Goal: Transaction & Acquisition: Purchase product/service

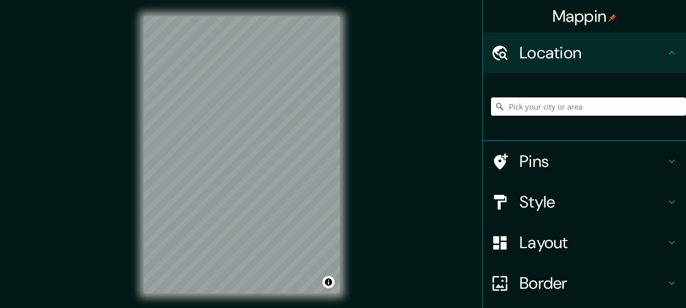
click at [550, 109] on input "Pick your city or area" at bounding box center [588, 106] width 195 height 18
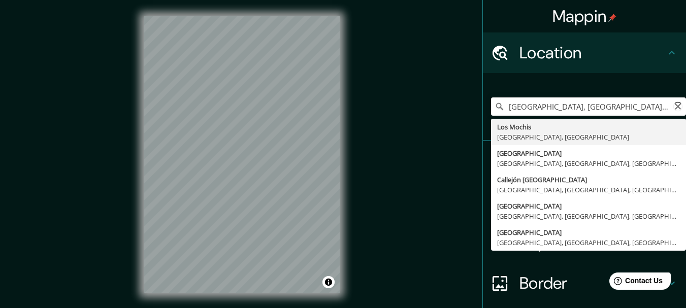
type input "[GEOGRAPHIC_DATA], [GEOGRAPHIC_DATA], [GEOGRAPHIC_DATA]"
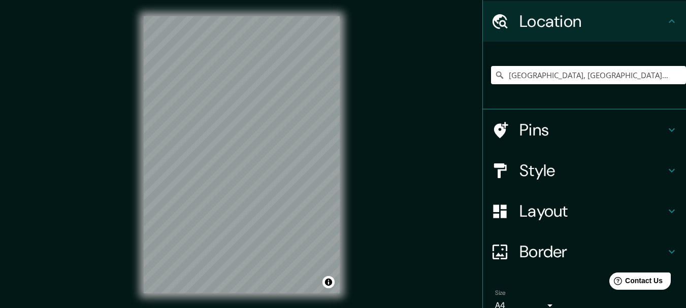
scroll to position [80, 0]
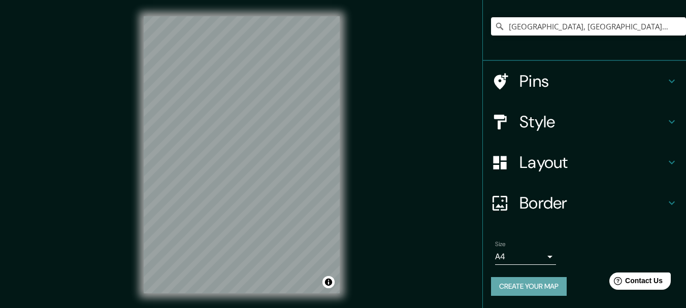
click at [506, 285] on button "Create your map" at bounding box center [529, 286] width 76 height 19
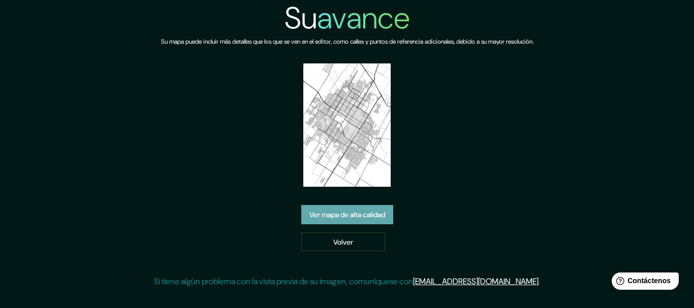
click at [385, 208] on font "Ver mapa de alta calidad" at bounding box center [347, 214] width 76 height 13
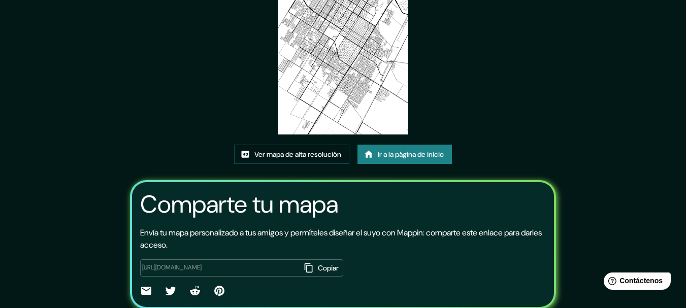
scroll to position [102, 0]
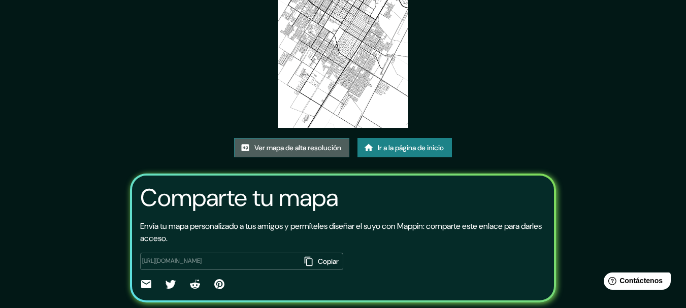
click at [306, 145] on font "Ver mapa de alta resolución" at bounding box center [297, 147] width 87 height 9
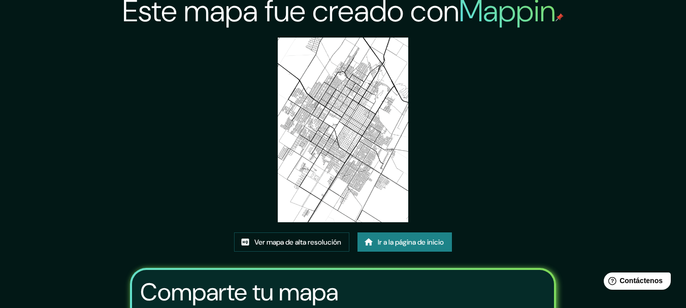
scroll to position [0, 0]
